Goal: Navigation & Orientation: Find specific page/section

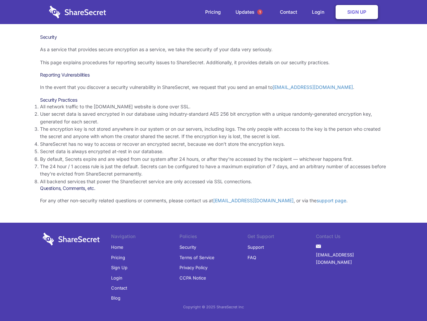
click at [214, 160] on li "By default, Secrets expire and are wiped from our system after 24 hours, or aft…" at bounding box center [213, 158] width 347 height 7
click at [260, 12] on span "1" at bounding box center [259, 11] width 5 height 5
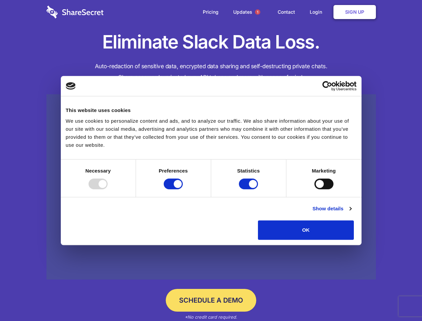
click at [108, 189] on div at bounding box center [97, 183] width 19 height 11
click at [183, 189] on input "Preferences" at bounding box center [173, 183] width 19 height 11
checkbox input "false"
click at [249, 189] on input "Statistics" at bounding box center [248, 183] width 19 height 11
checkbox input "false"
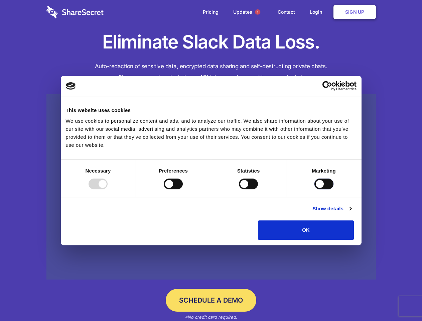
click at [314, 189] on input "Marketing" at bounding box center [323, 183] width 19 height 11
checkbox input "true"
click at [351, 212] on link "Show details" at bounding box center [331, 208] width 39 height 8
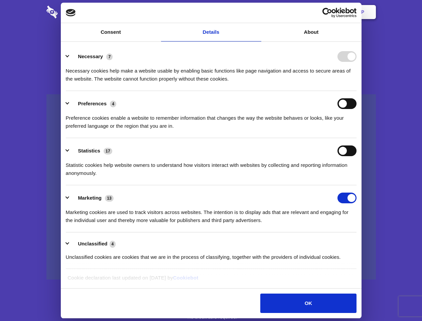
click at [356, 91] on li "Necessary 7 Necessary cookies help make a website usable by enabling basic func…" at bounding box center [211, 67] width 290 height 47
click at [257, 12] on span "1" at bounding box center [257, 11] width 5 height 5
